Goal: Task Accomplishment & Management: Complete application form

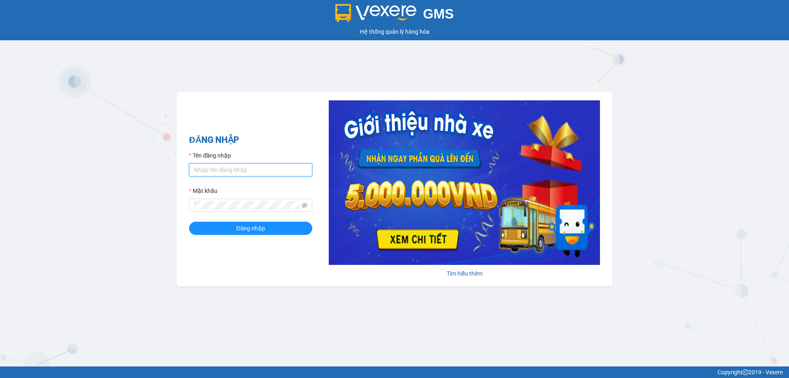
type input "muaalau.longhoan"
click at [250, 235] on div "ĐĂNG NHẬP Tên đăng nhập muaalau.longhoan Mật khẩu Đăng nhập" at bounding box center [250, 189] width 123 height 112
click at [246, 228] on span "Đăng nhập" at bounding box center [250, 227] width 29 height 9
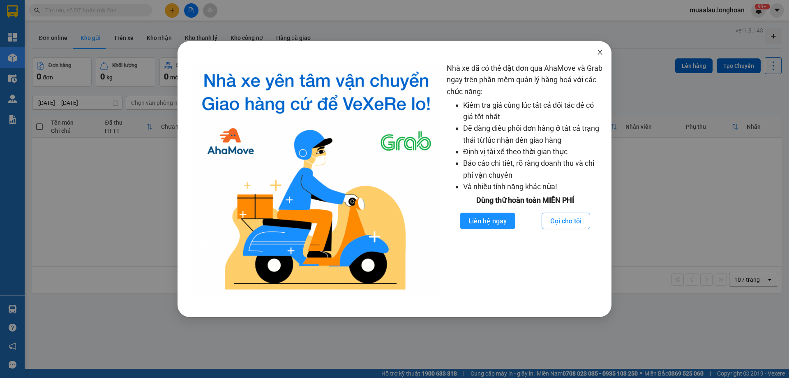
click at [599, 54] on icon "close" at bounding box center [599, 52] width 7 height 7
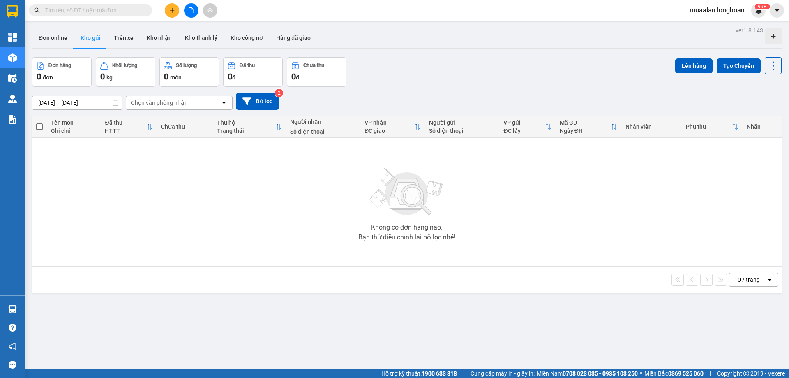
click at [103, 12] on input "text" at bounding box center [93, 10] width 97 height 9
paste input "HNVD1009250042"
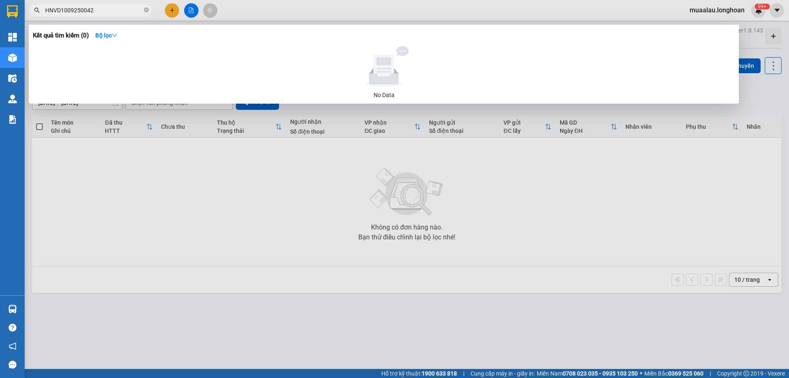
type input "HNVD1009250042"
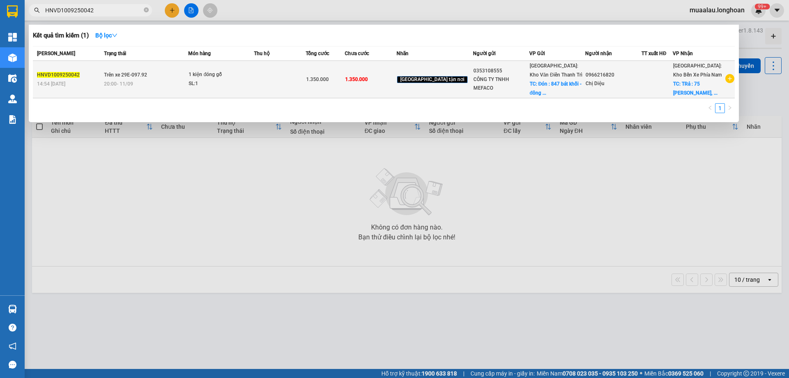
click at [117, 74] on span "Trên xe 29E-097.92" at bounding box center [125, 75] width 43 height 6
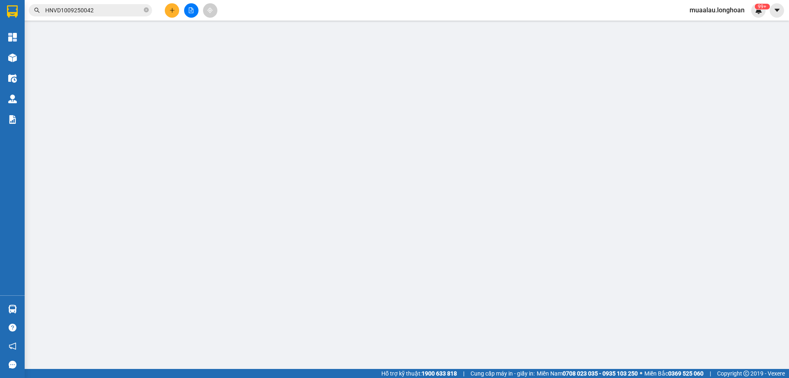
type input "0353108555"
type input "CÔNG TY TNHH MEFACO"
checkbox input "true"
type input "Đón : 847 bát khối - đông dư - gia lâm - [GEOGRAPHIC_DATA] b"
type input "0966216820"
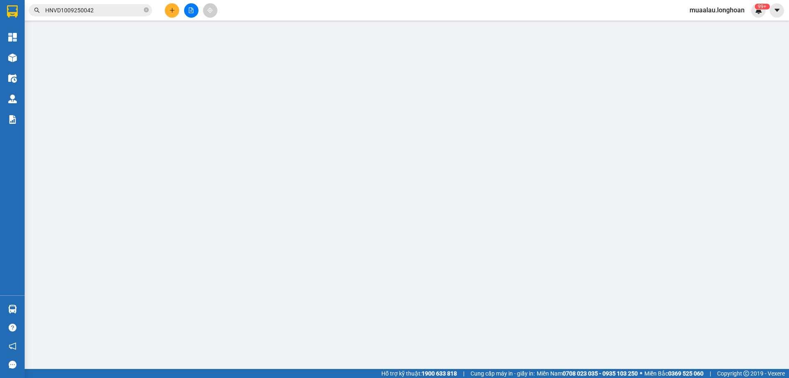
type input "Chị Diệu"
checkbox input "true"
type input "TRả : 75 [PERSON_NAME], [GEOGRAPHIC_DATA] , [GEOGRAPHIC_DATA] ,[GEOGRAPHIC_DATA]"
type input "hàng giao nguyên kiện, hư vỡ không đền giá trị hàng"
type input "1.350.000"
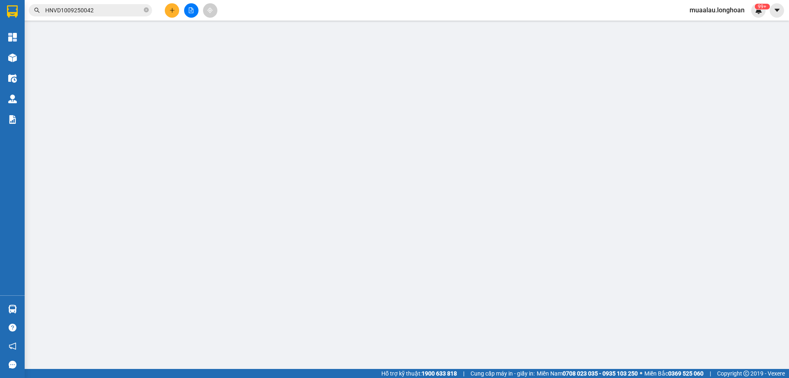
type input "1.350.000"
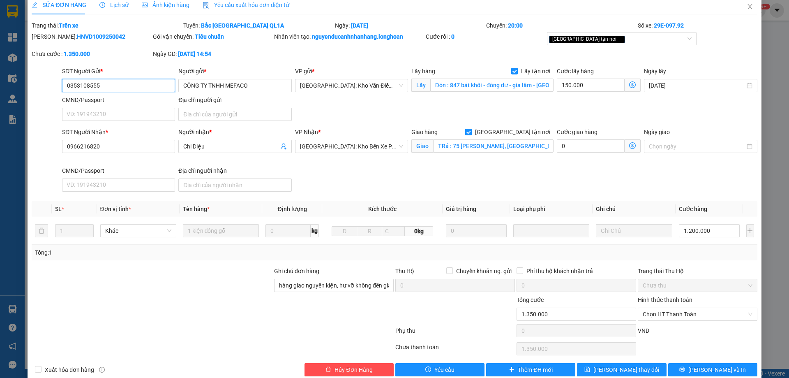
scroll to position [23, 0]
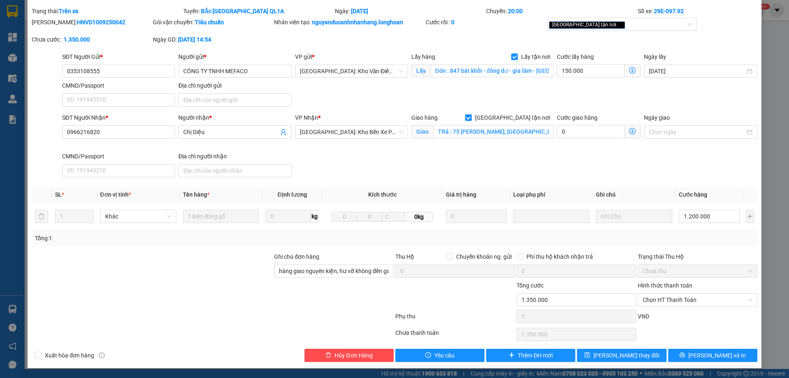
click at [190, 302] on div at bounding box center [152, 295] width 242 height 29
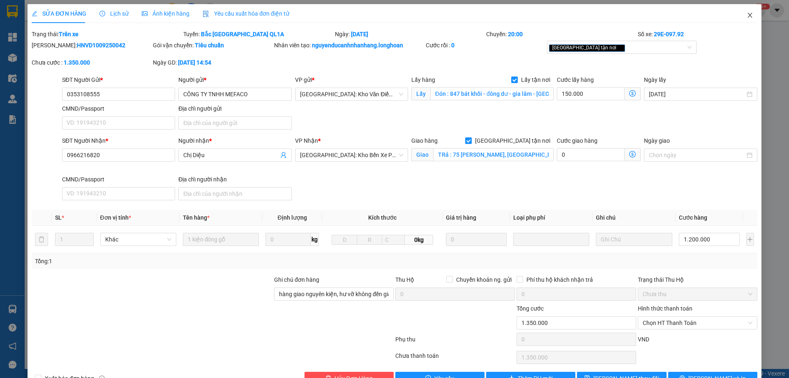
click at [746, 16] on icon "close" at bounding box center [749, 15] width 7 height 7
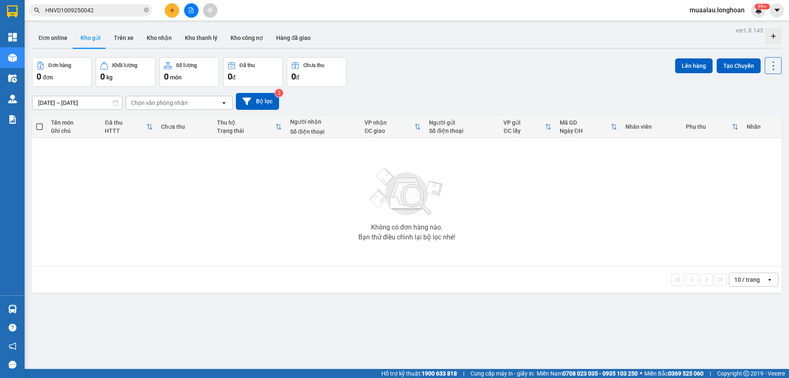
click at [106, 8] on input "HNVD1009250042" at bounding box center [93, 10] width 97 height 9
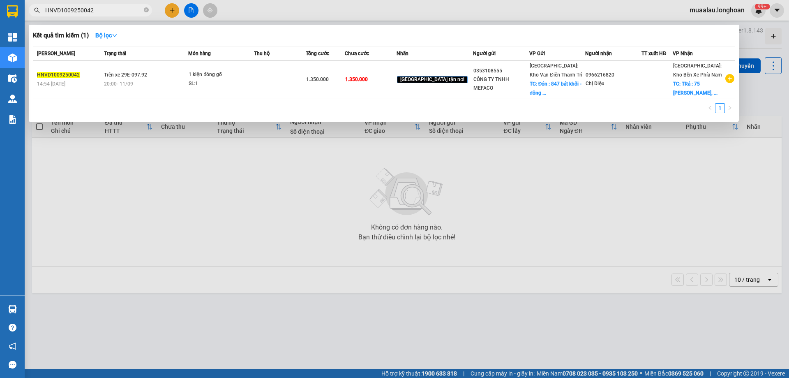
click at [106, 10] on input "HNVD1009250042" at bounding box center [93, 10] width 97 height 9
paste input "HD1009250025"
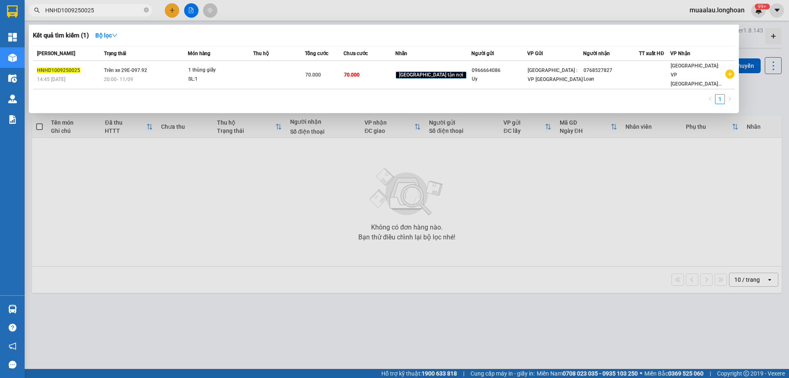
type input "HNHD1009250025"
